Goal: Find specific page/section: Find specific page/section

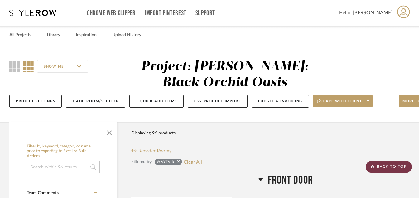
click at [393, 167] on scroll-to-top-button "BACK TO TOP" at bounding box center [389, 167] width 46 height 12
click at [26, 38] on link "All Projects" at bounding box center [20, 35] width 22 height 8
click at [16, 36] on link "All Projects" at bounding box center [20, 35] width 22 height 8
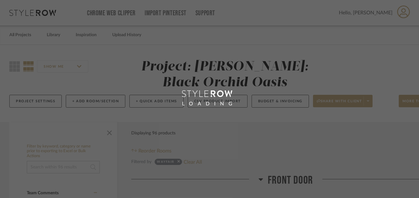
drag, startPoint x: 32, startPoint y: 36, endPoint x: 20, endPoint y: 37, distance: 11.6
click at [20, 37] on div "LOADING" at bounding box center [209, 99] width 419 height 198
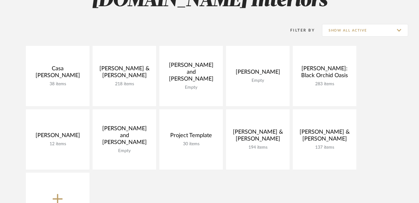
scroll to position [72, 0]
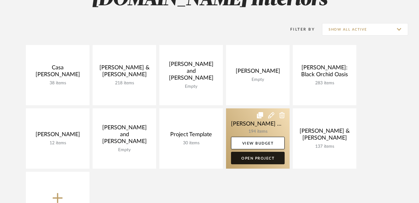
click at [252, 158] on link "Open Project" at bounding box center [258, 158] width 54 height 12
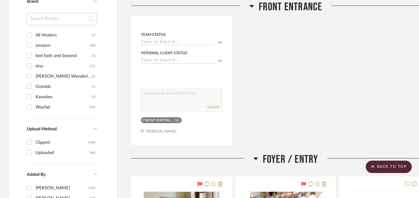
scroll to position [583, 0]
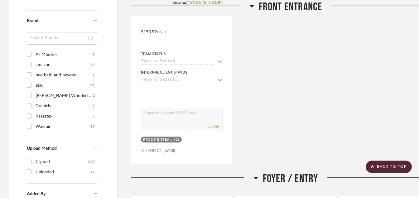
click at [30, 66] on input "amazon (48)" at bounding box center [29, 65] width 10 height 10
checkbox input "true"
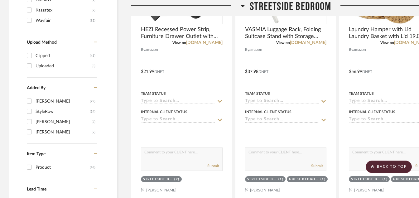
drag, startPoint x: 422, startPoint y: 41, endPoint x: 123, endPoint y: 58, distance: 299.9
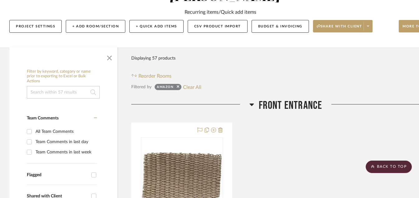
scroll to position [248, 0]
